Goal: Transaction & Acquisition: Purchase product/service

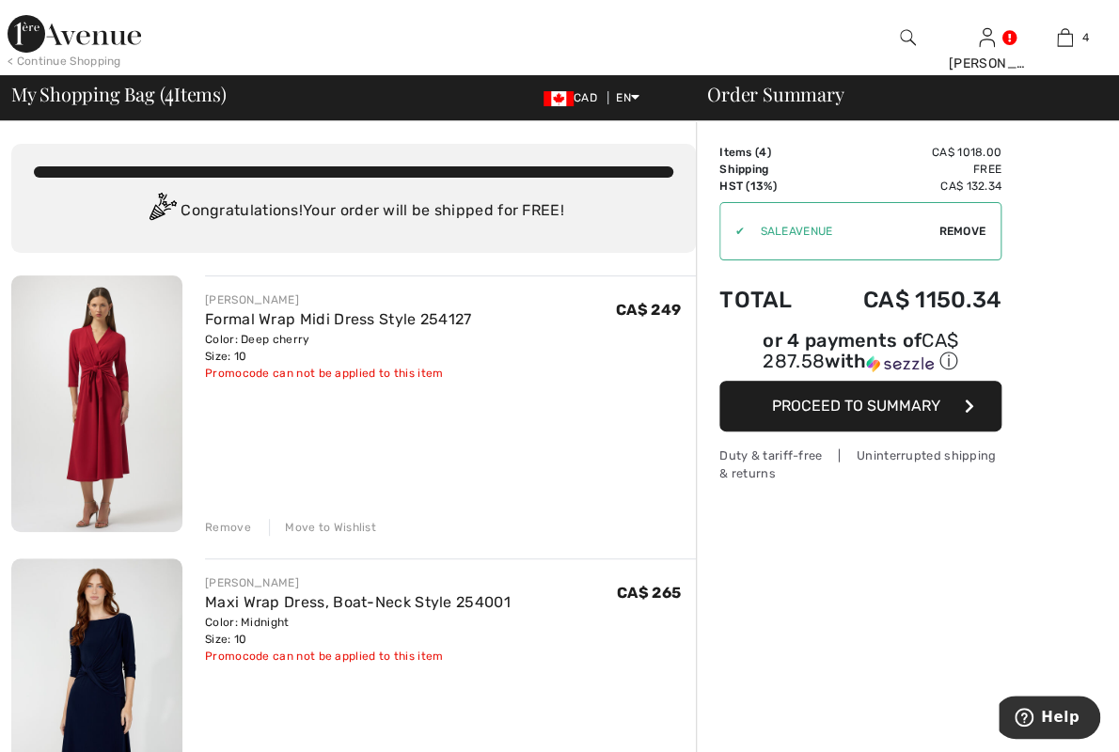
click at [220, 522] on div "Remove" at bounding box center [228, 527] width 46 height 17
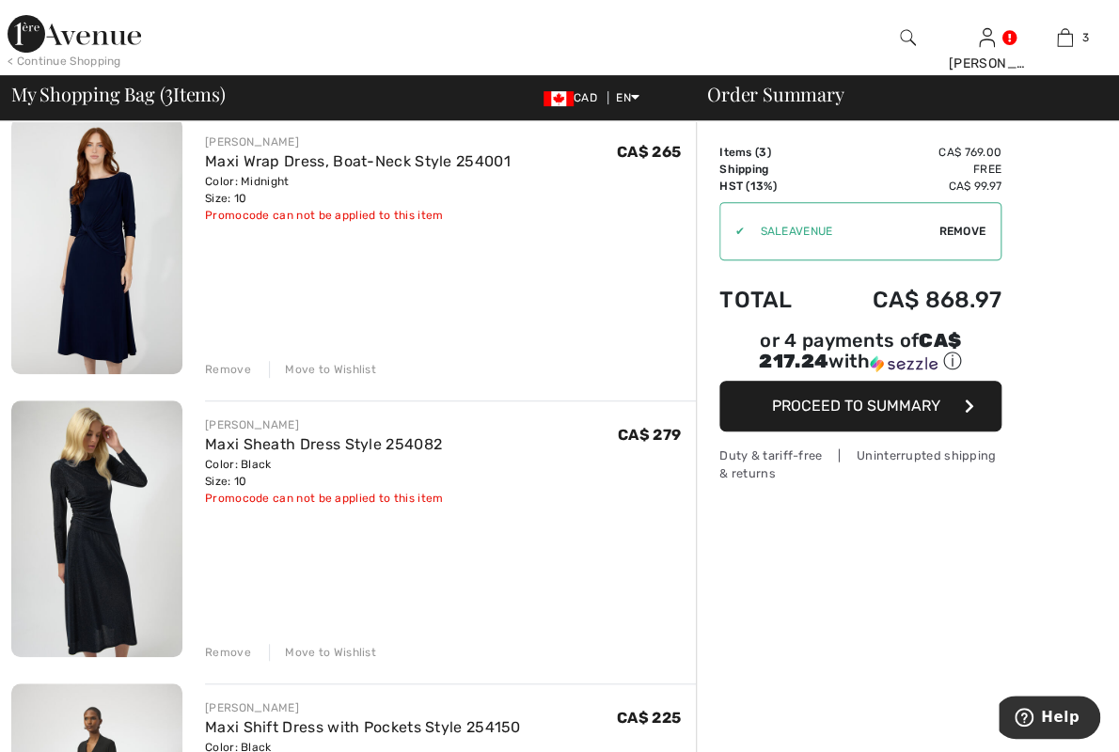
scroll to position [158, 0]
click at [217, 364] on div "Remove" at bounding box center [228, 369] width 46 height 17
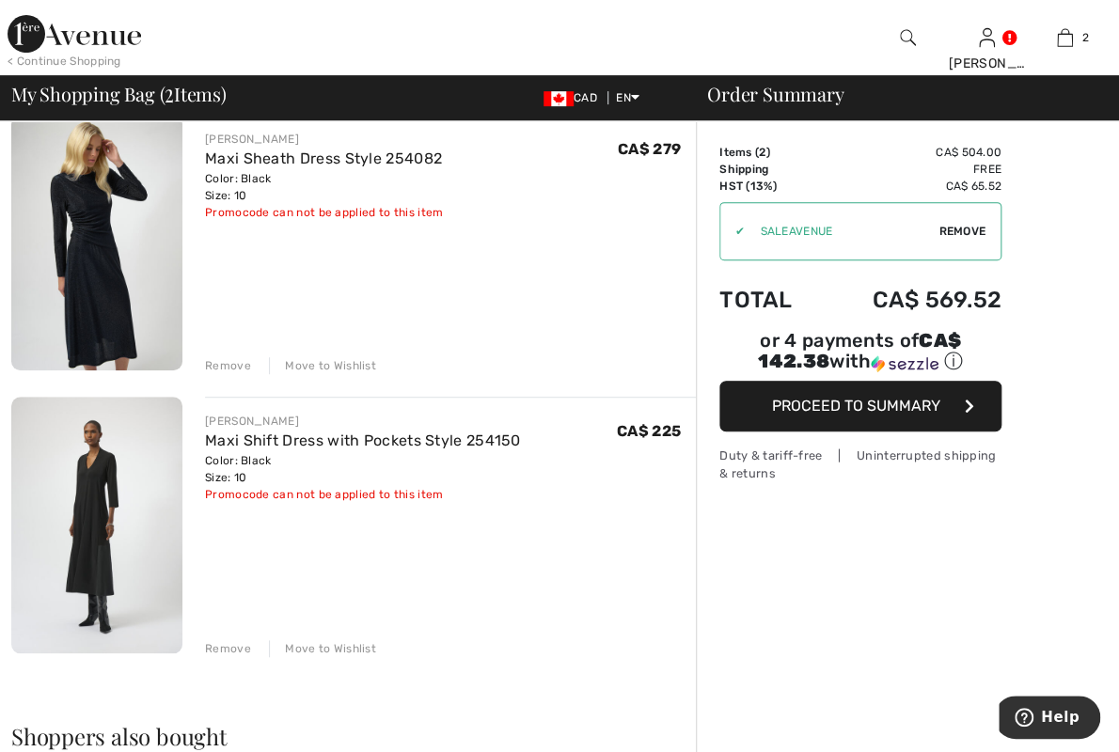
scroll to position [244, 0]
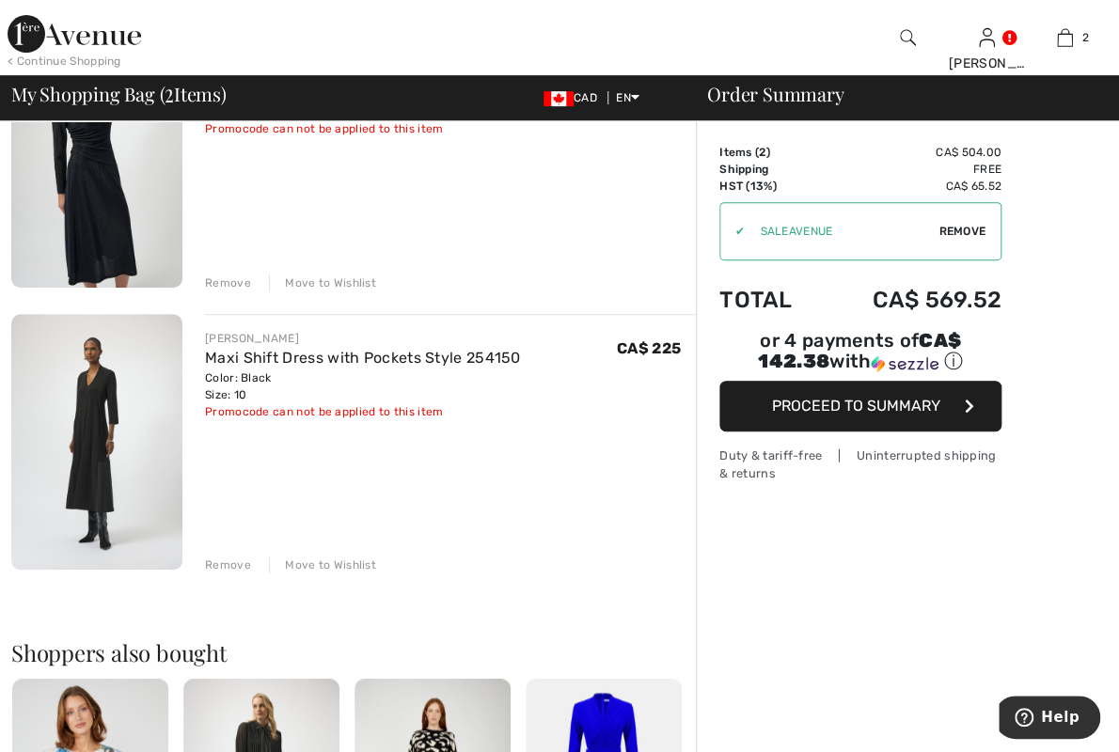
click at [223, 281] on div "Remove" at bounding box center [228, 283] width 46 height 17
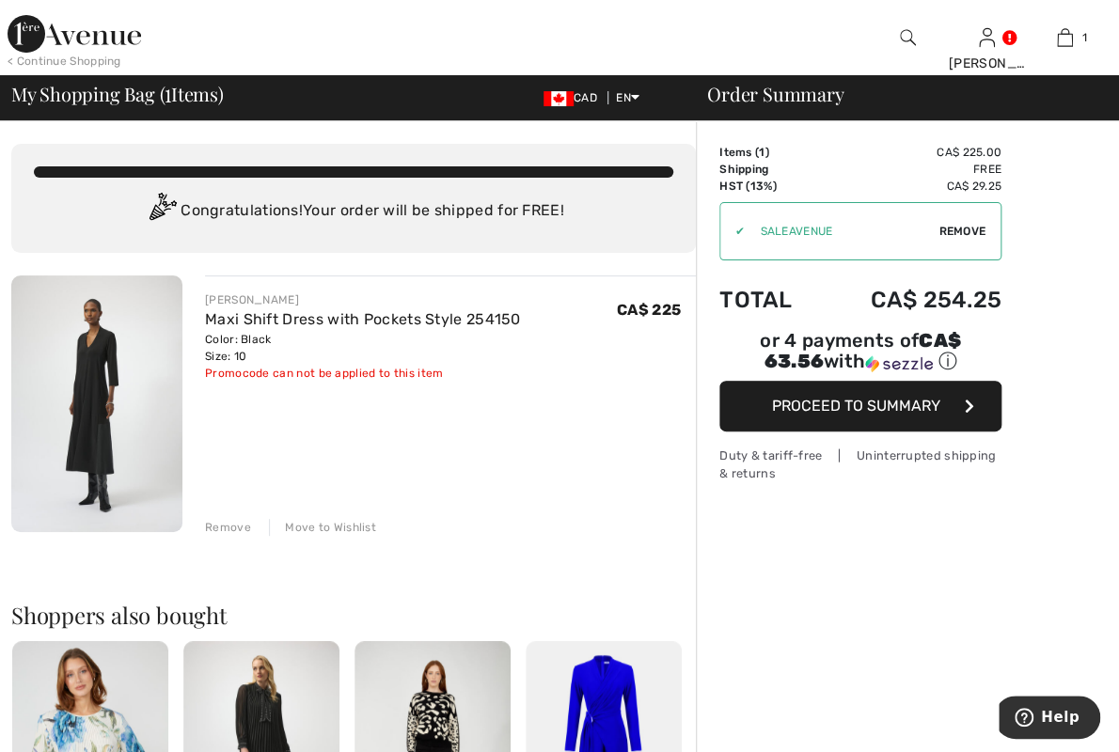
scroll to position [0, 0]
click at [870, 395] on button "Proceed to Summary" at bounding box center [860, 406] width 282 height 51
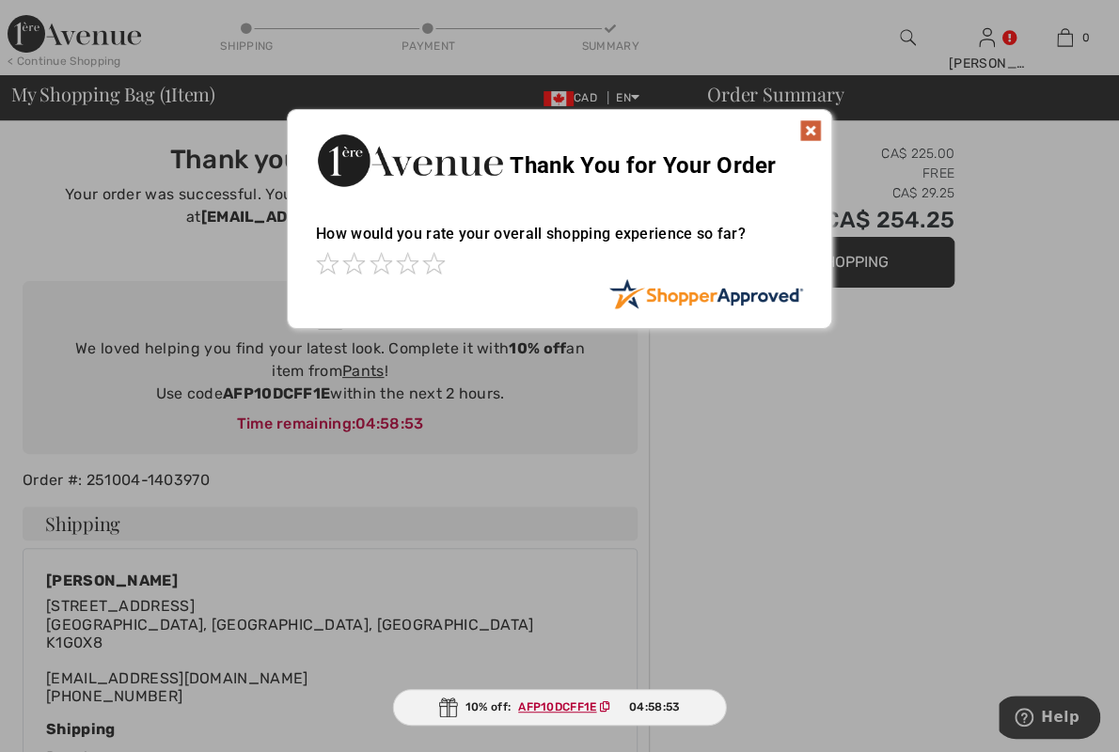
click at [809, 128] on img at bounding box center [810, 130] width 23 height 23
